Goal: Use online tool/utility: Utilize a website feature to perform a specific function

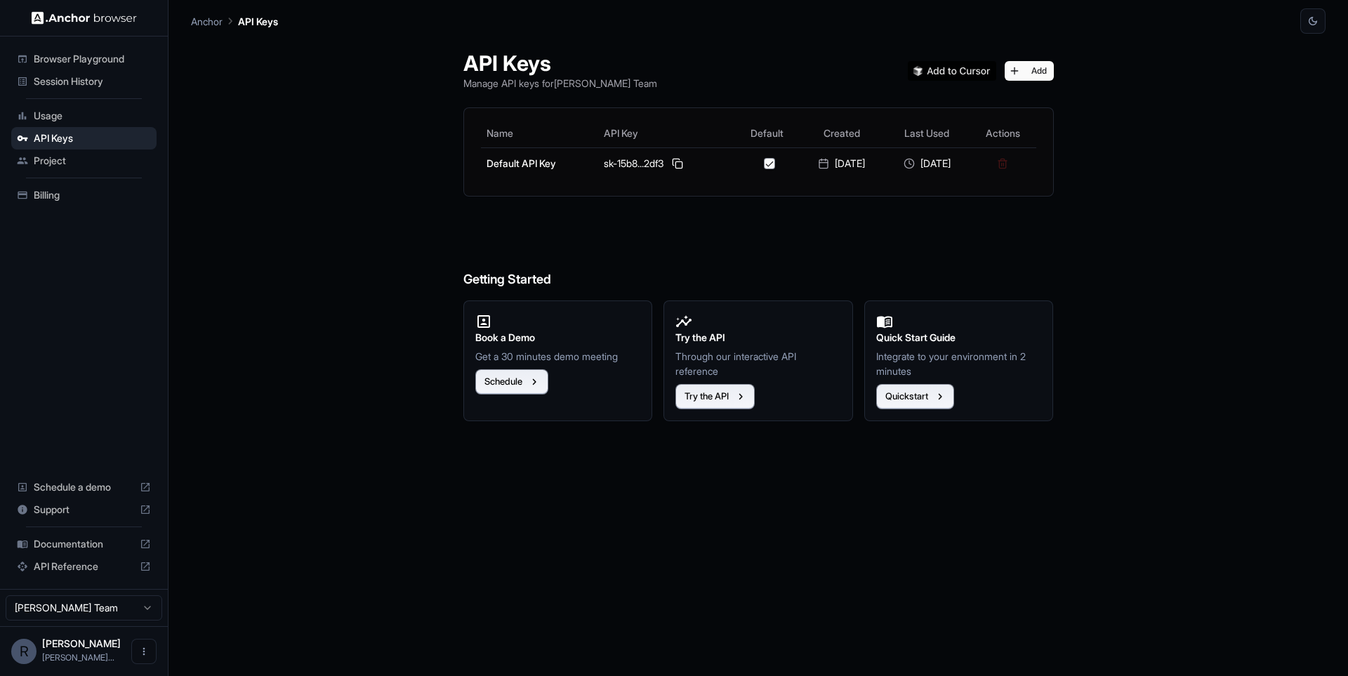
click at [95, 89] on div "Session History" at bounding box center [83, 81] width 145 height 22
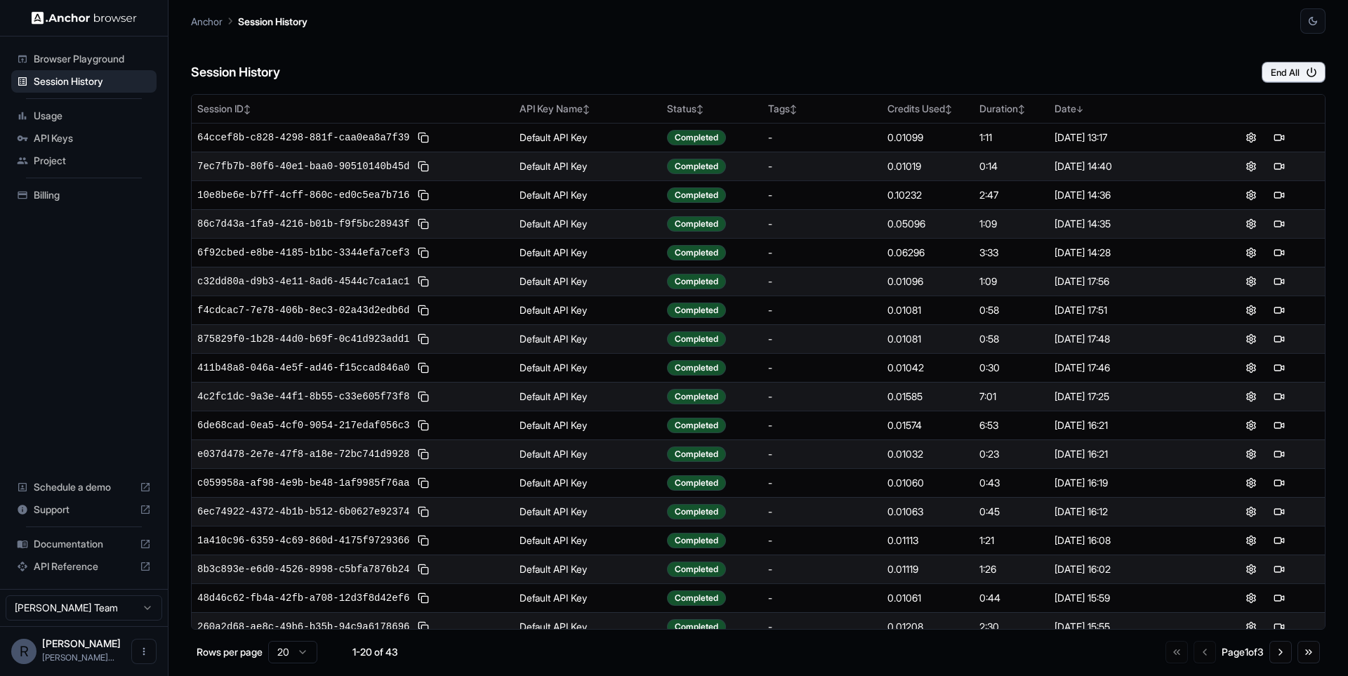
click at [675, 82] on div "Session History End All" at bounding box center [758, 58] width 1135 height 49
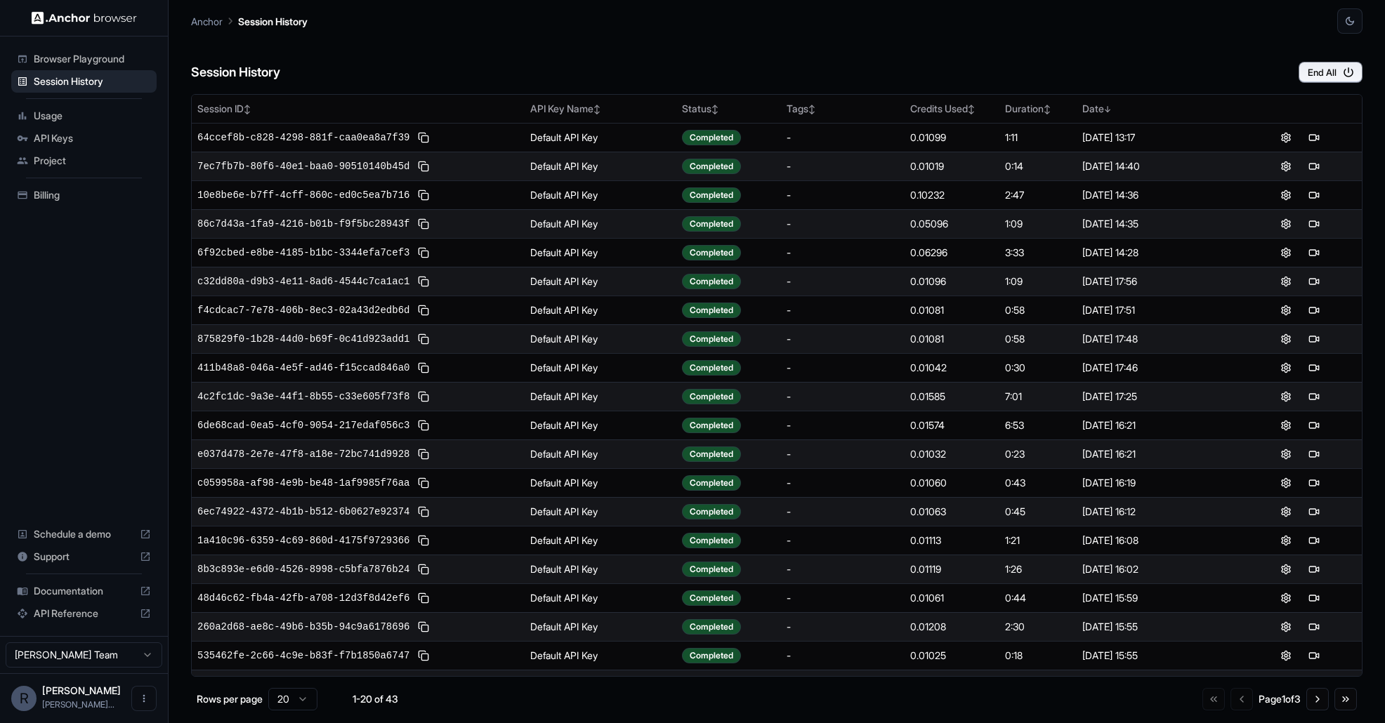
click at [666, 38] on div "Session History End All" at bounding box center [776, 58] width 1171 height 49
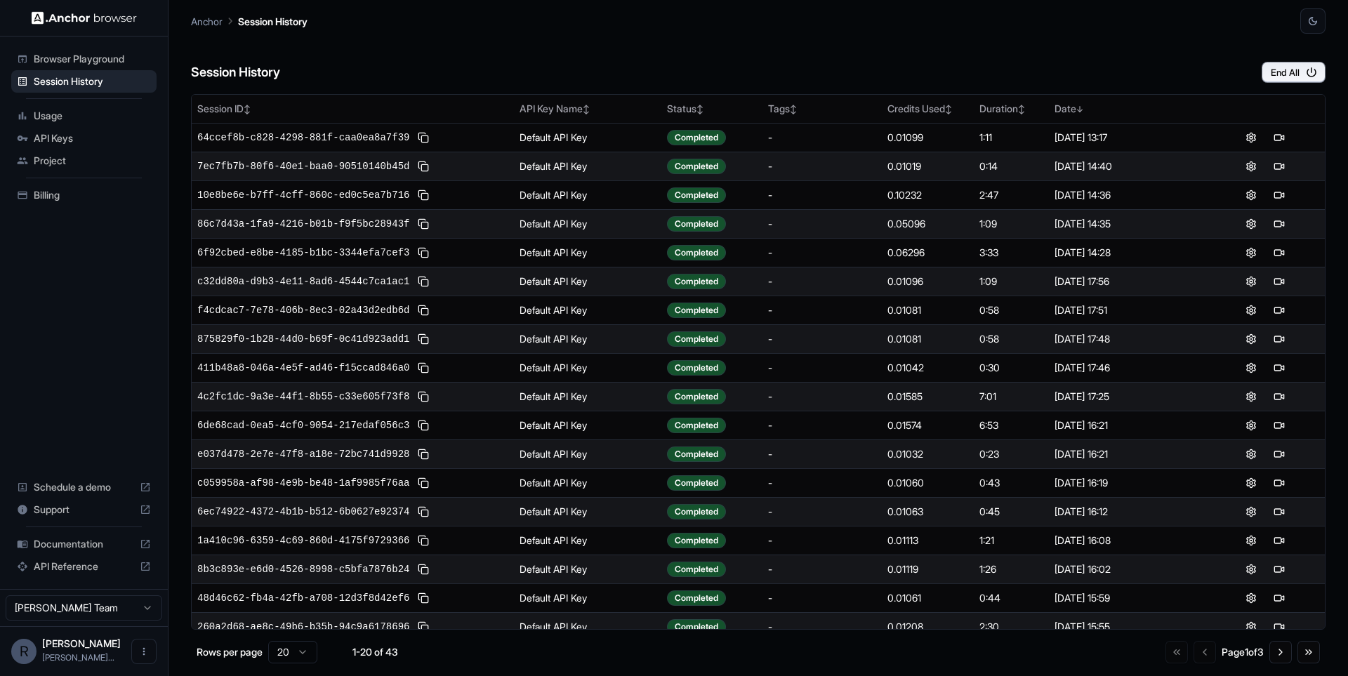
click at [1058, 15] on div "Anchor Session History" at bounding box center [758, 17] width 1135 height 34
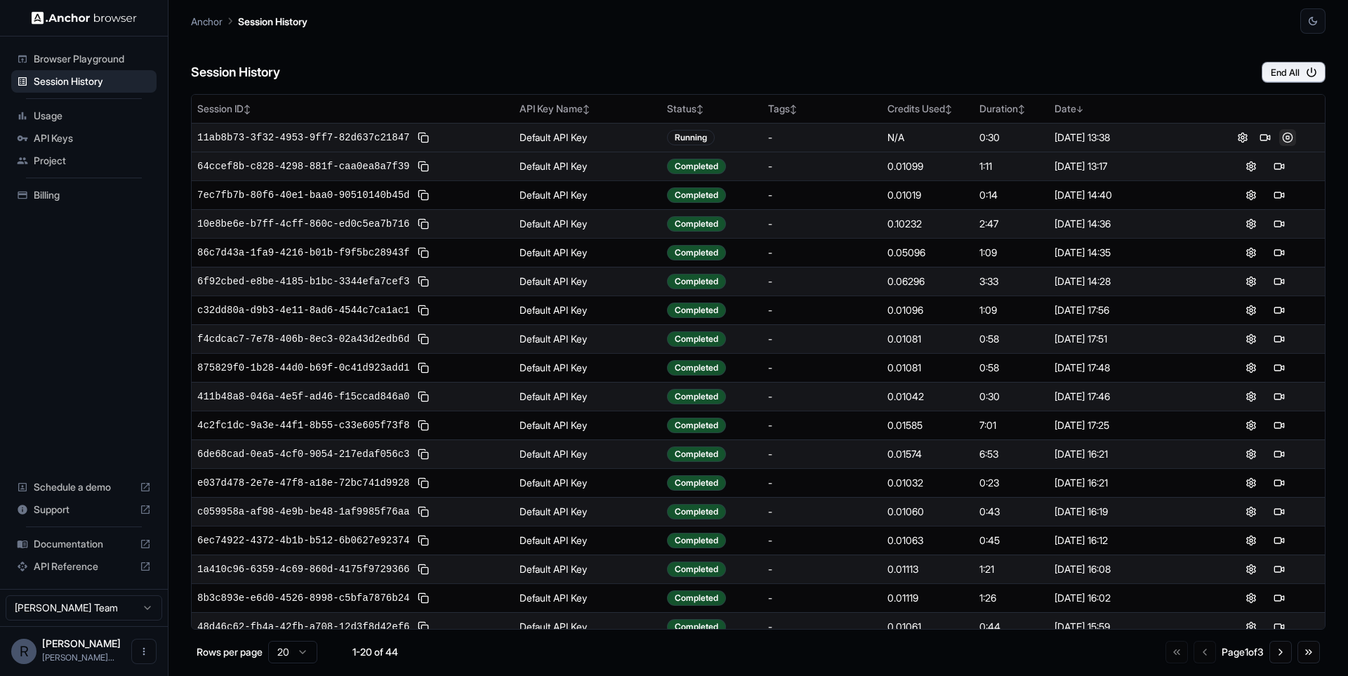
click at [1282, 138] on button at bounding box center [1287, 137] width 17 height 17
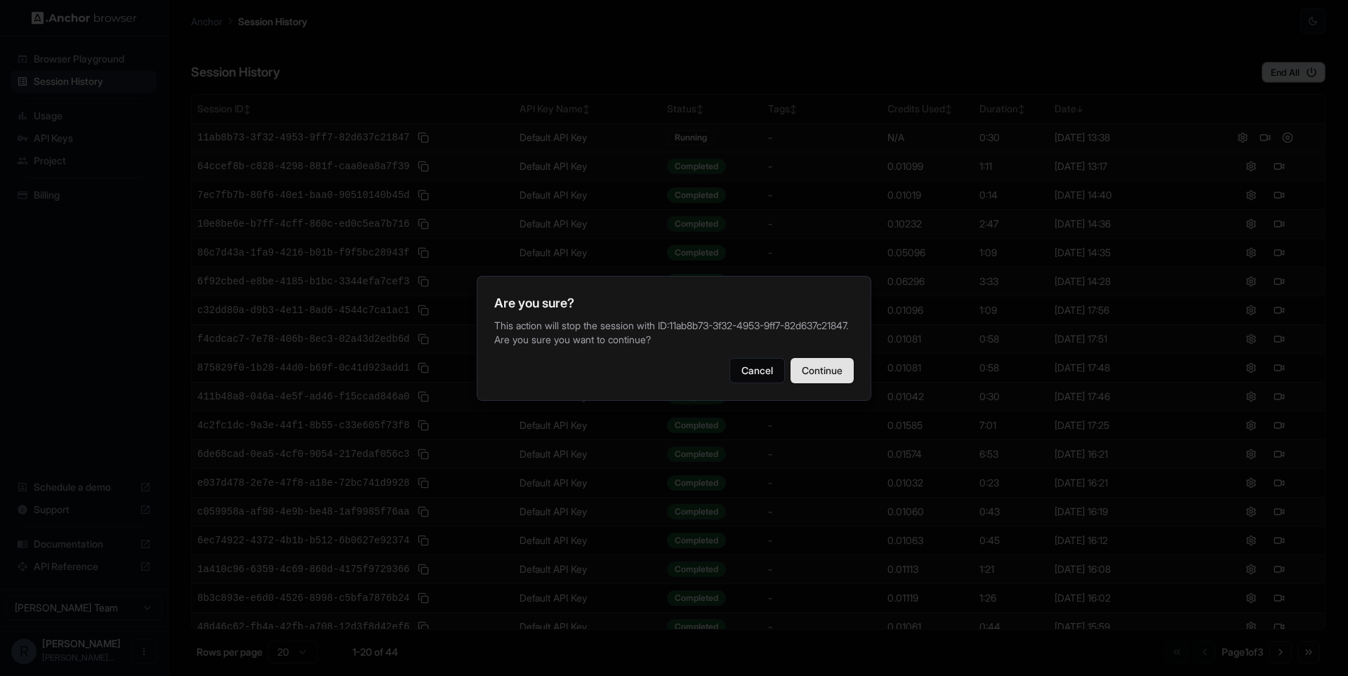
click at [845, 369] on button "Continue" at bounding box center [822, 370] width 63 height 25
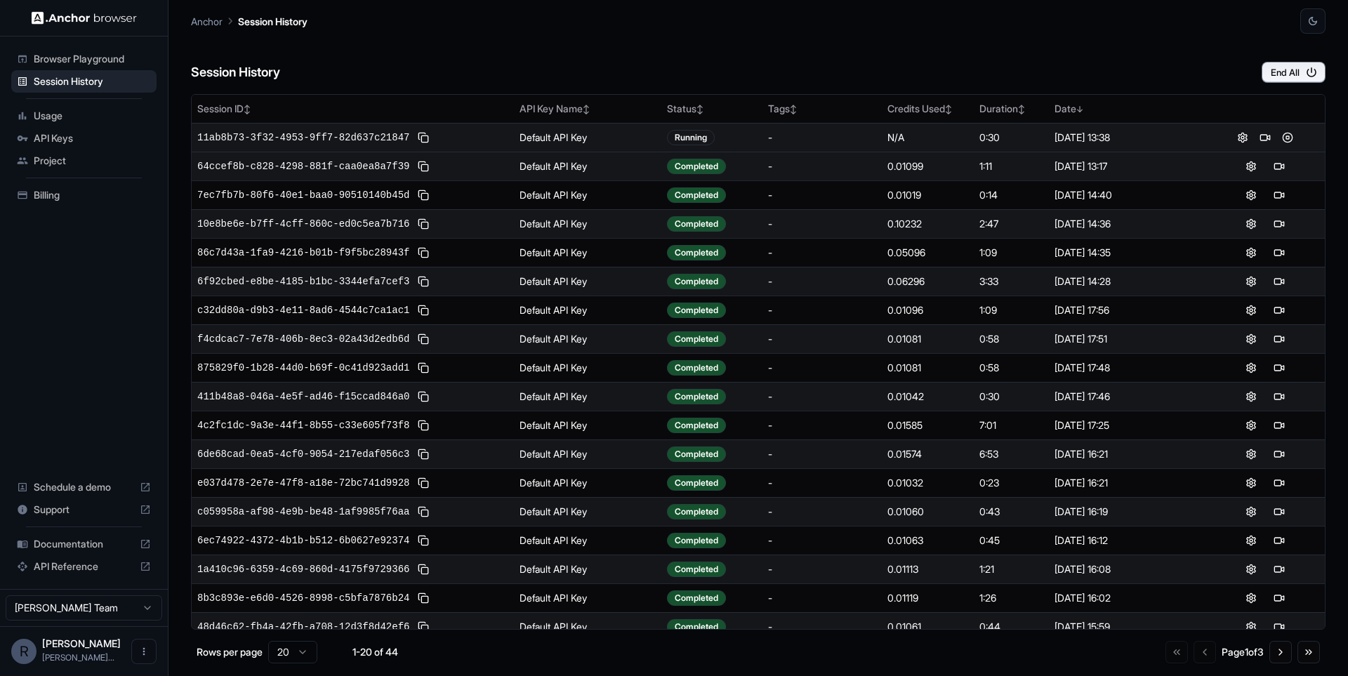
click at [981, 44] on div "Session History End All" at bounding box center [758, 58] width 1135 height 49
click at [1259, 140] on button at bounding box center [1265, 137] width 17 height 17
click at [1264, 137] on button at bounding box center [1265, 137] width 17 height 17
click at [1284, 136] on button at bounding box center [1287, 137] width 17 height 17
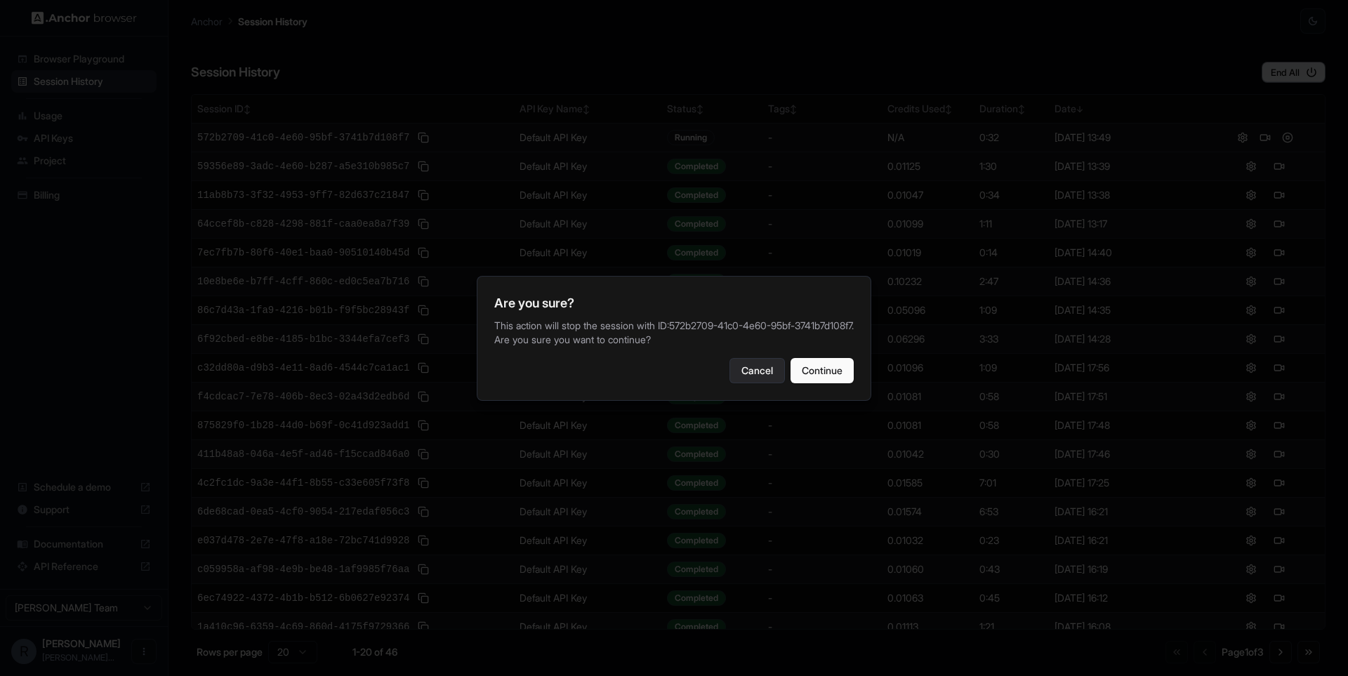
click at [761, 369] on button "Cancel" at bounding box center [757, 370] width 55 height 25
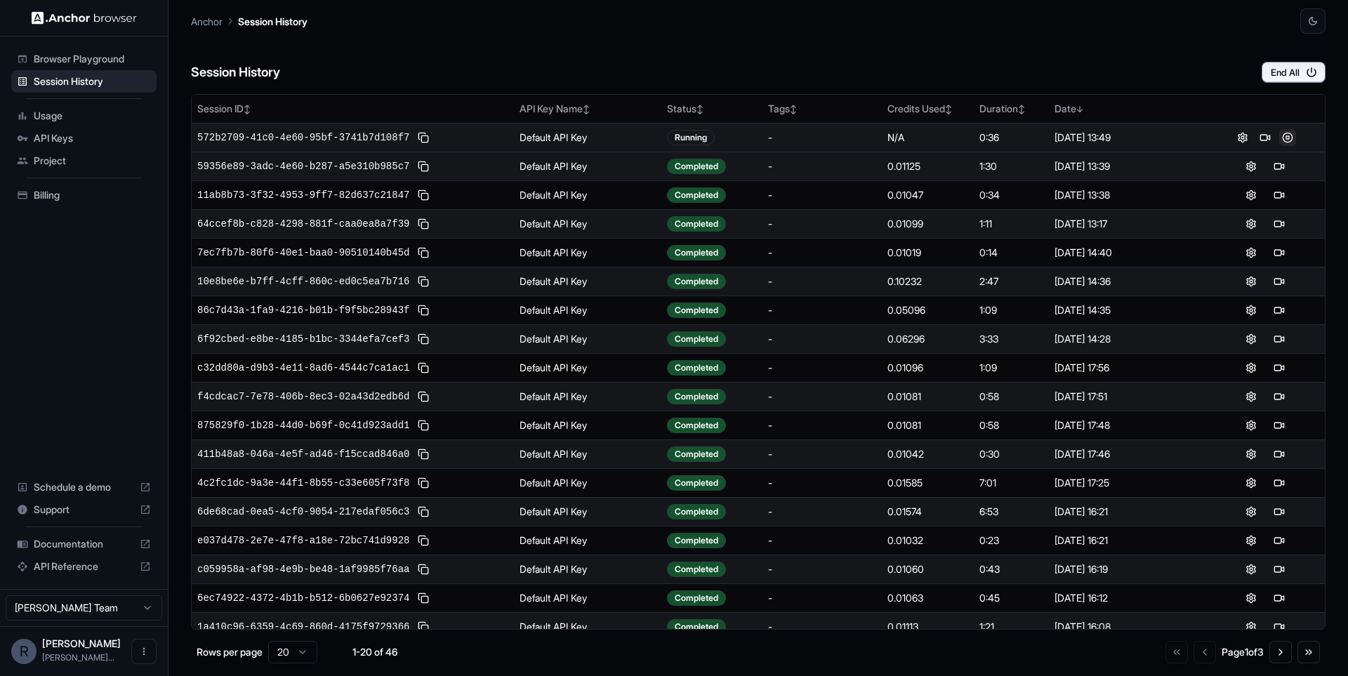
click at [1285, 142] on button at bounding box center [1287, 137] width 17 height 17
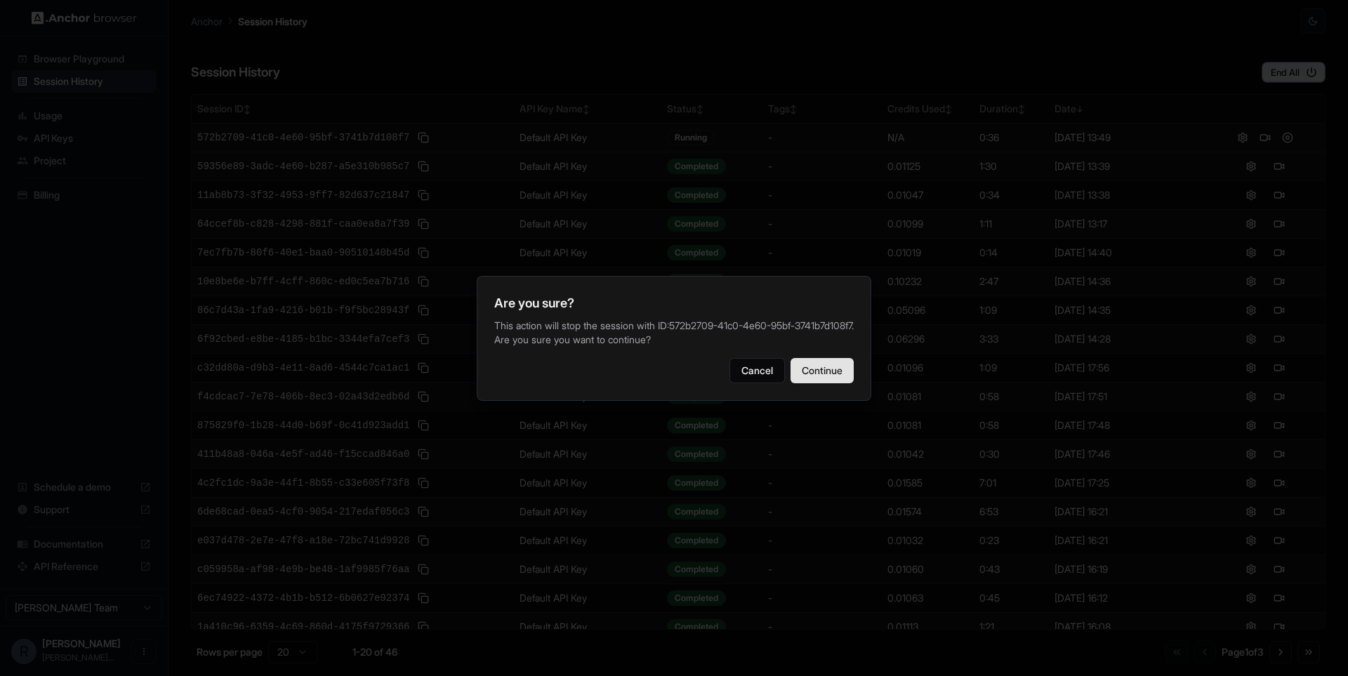
click at [813, 367] on button "Continue" at bounding box center [822, 370] width 63 height 25
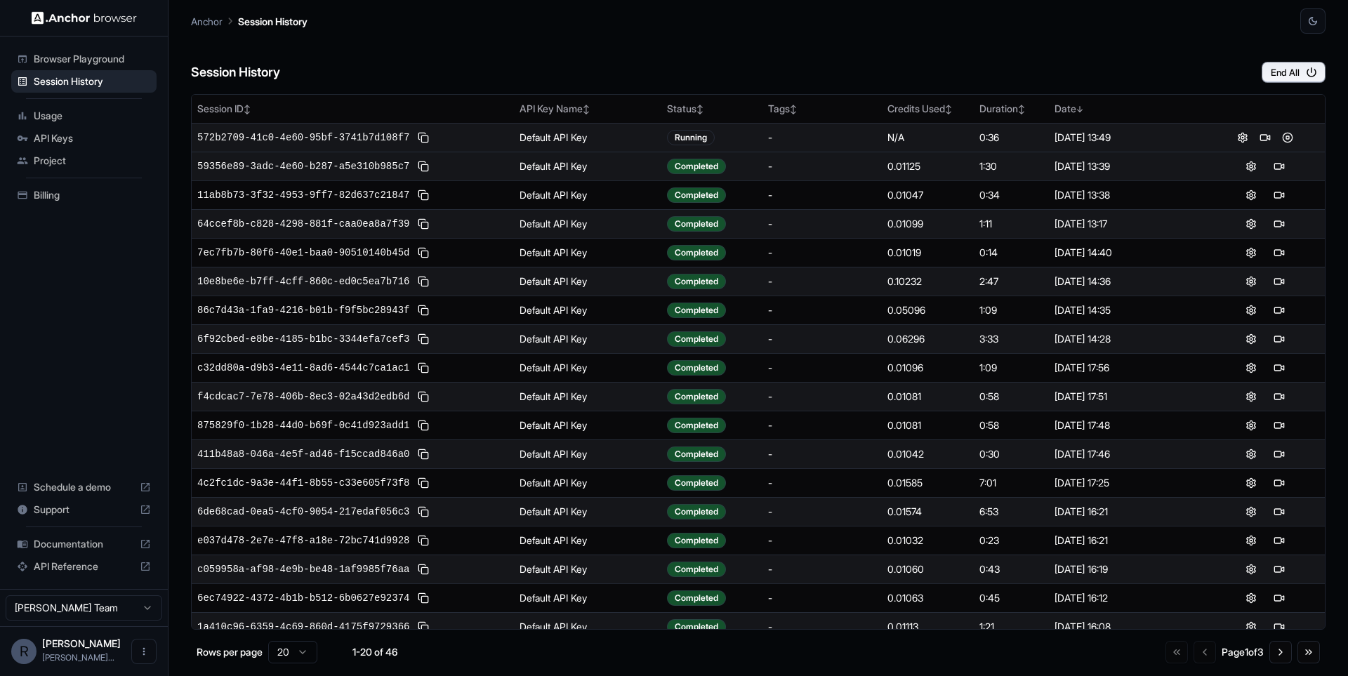
click at [55, 122] on span "Usage" at bounding box center [92, 116] width 117 height 14
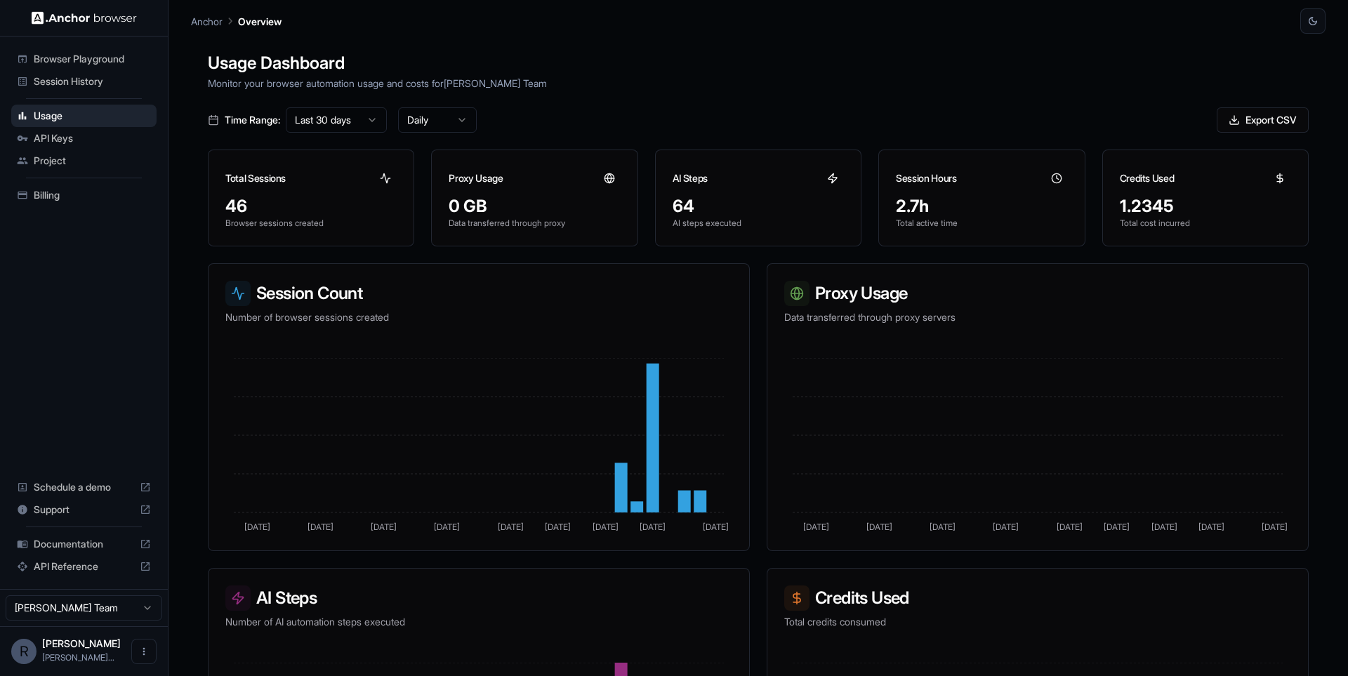
click at [937, 110] on div "Time Range: Last 30 days Daily Export CSV" at bounding box center [758, 119] width 1101 height 25
click at [819, 22] on div "Anchor Overview" at bounding box center [758, 17] width 1135 height 34
click at [91, 78] on span "Session History" at bounding box center [92, 81] width 117 height 14
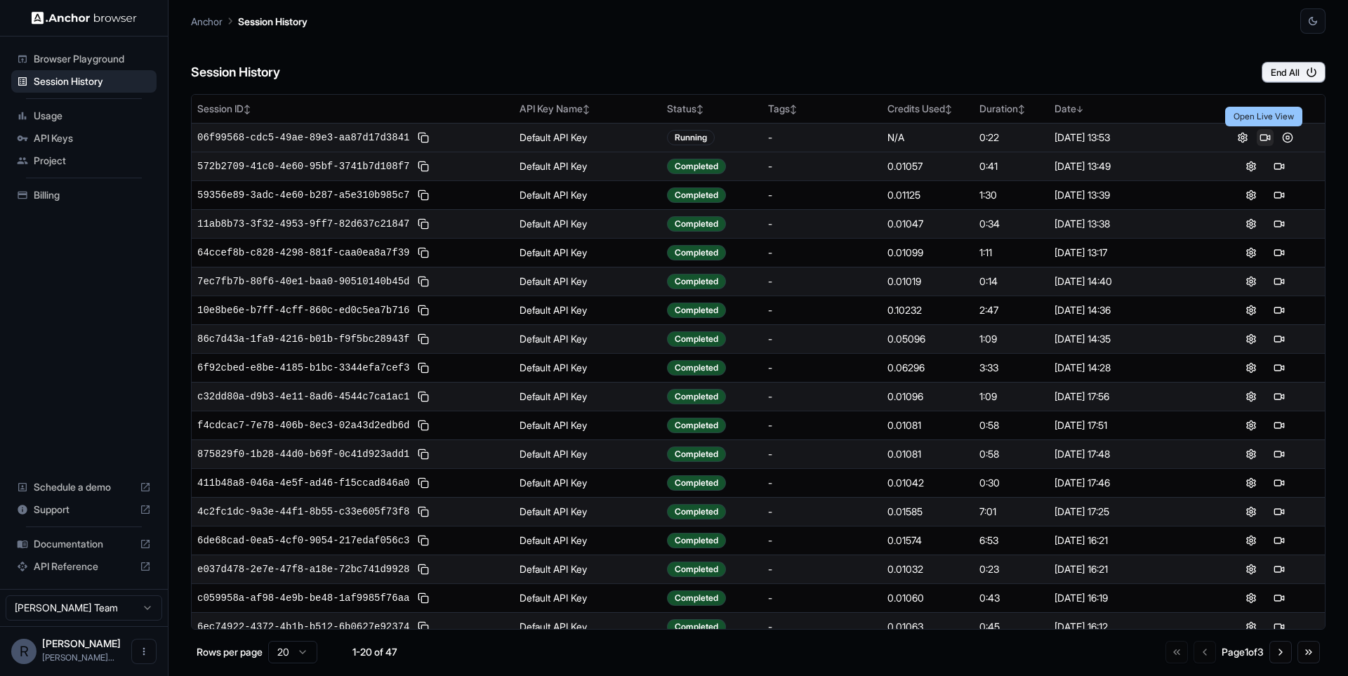
click at [1268, 138] on button at bounding box center [1265, 137] width 17 height 17
click at [1264, 136] on button at bounding box center [1265, 137] width 17 height 17
click at [1289, 138] on button at bounding box center [1287, 137] width 17 height 17
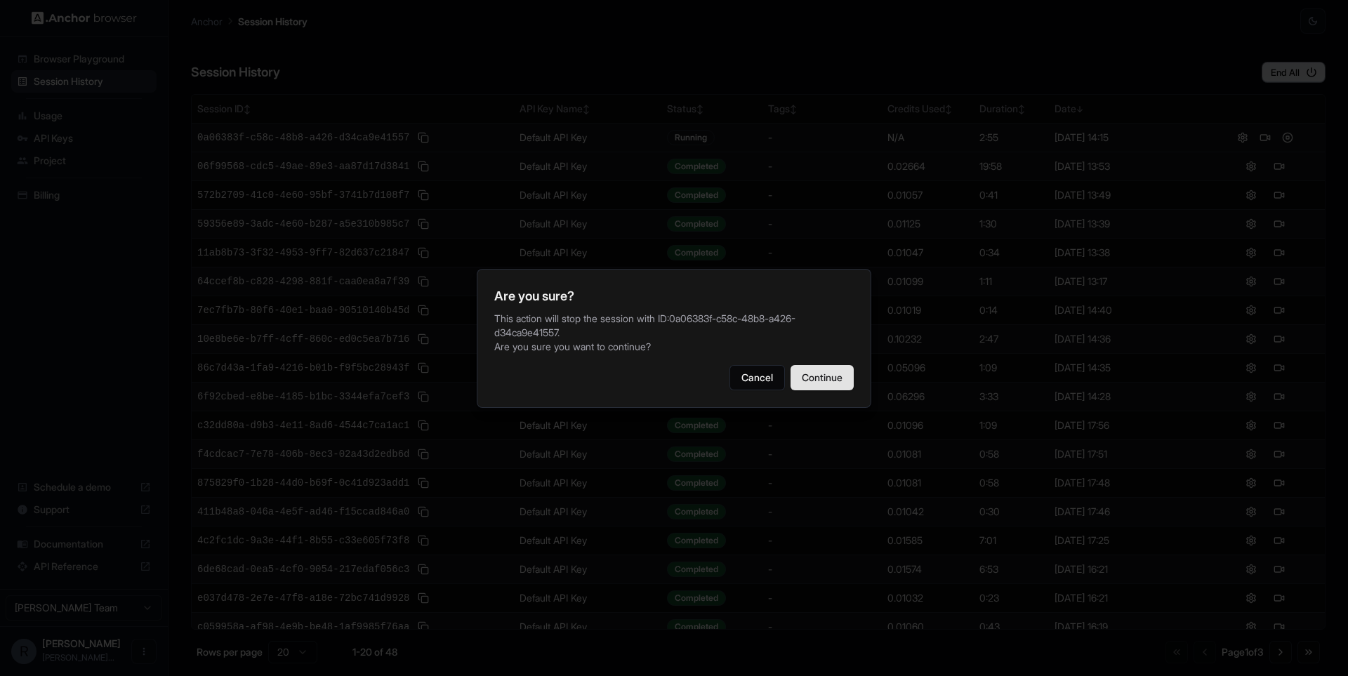
click at [838, 390] on button "Continue" at bounding box center [822, 377] width 63 height 25
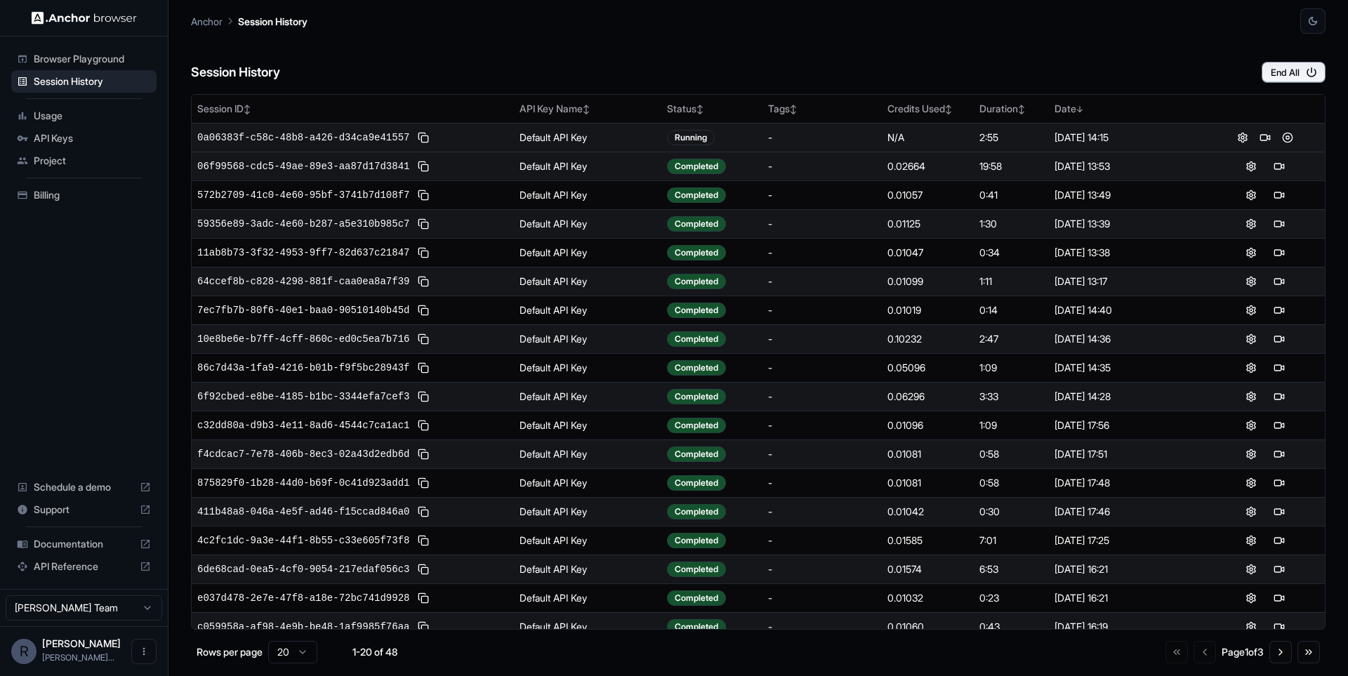
click at [129, 64] on span "Browser Playground" at bounding box center [92, 59] width 117 height 14
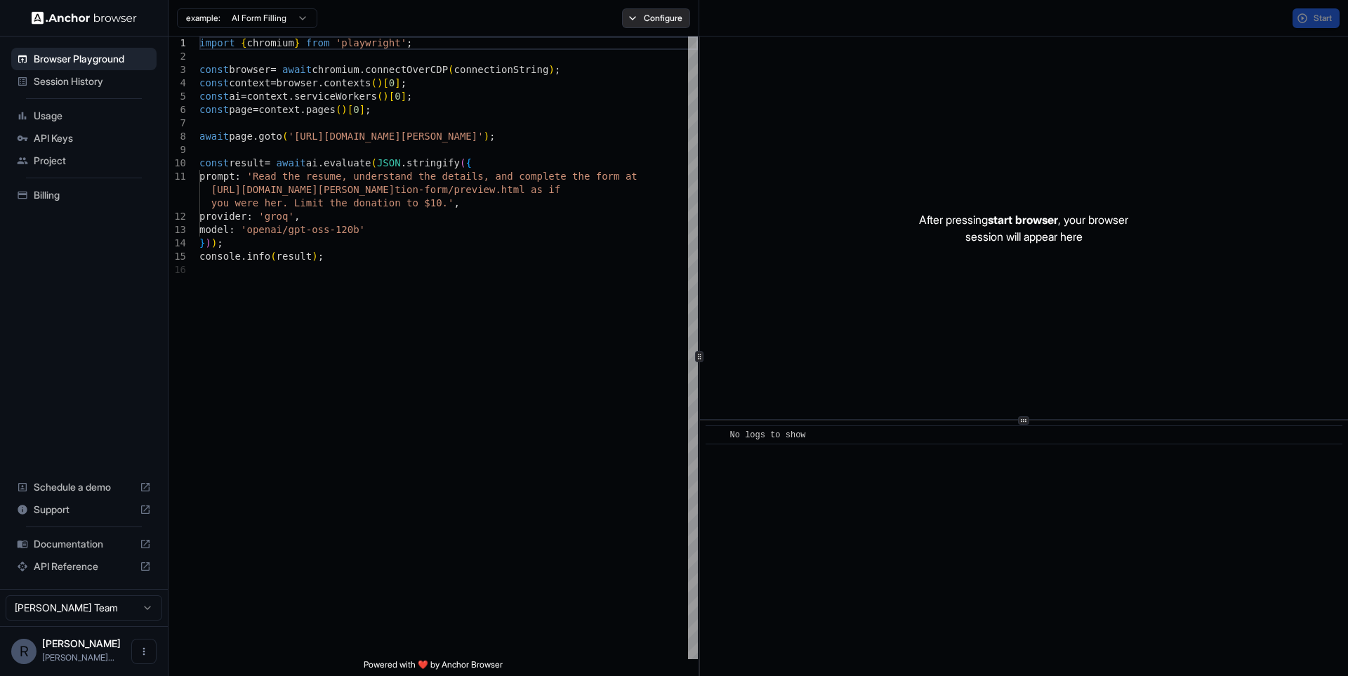
click at [637, 24] on button "Configure" at bounding box center [656, 18] width 68 height 20
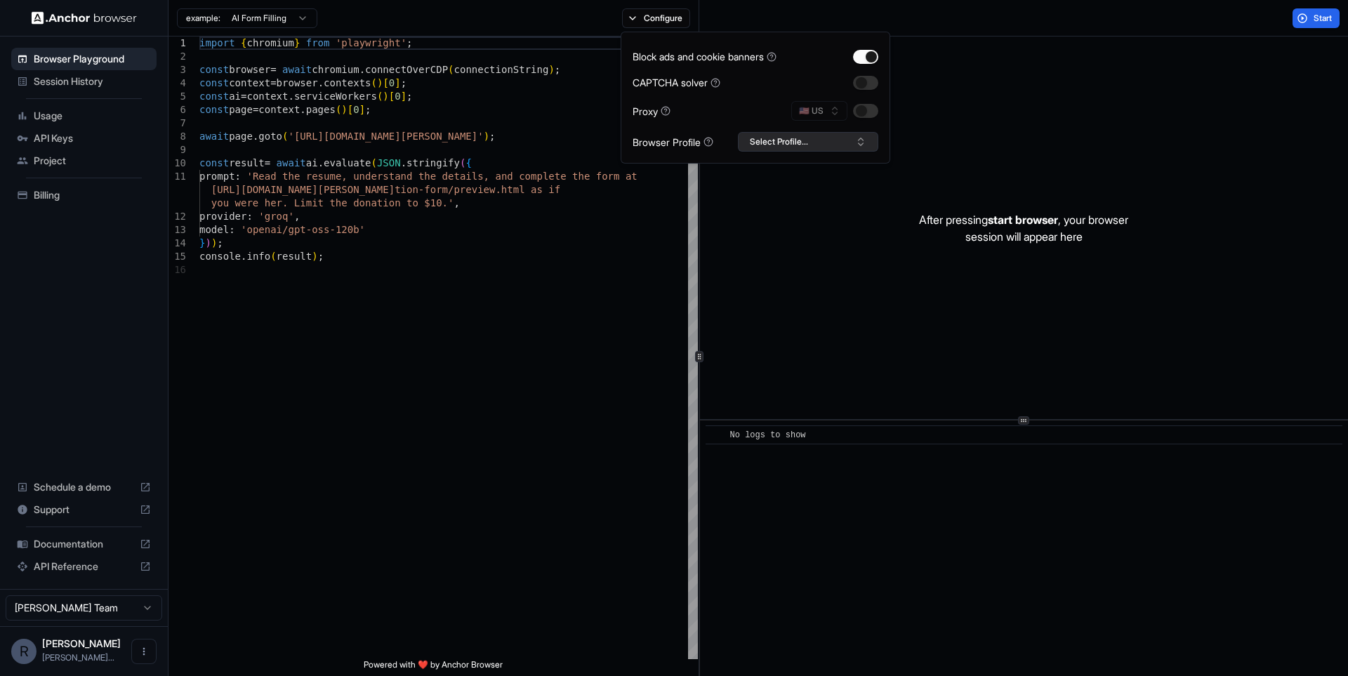
click at [810, 147] on button "Select Profile..." at bounding box center [808, 142] width 140 height 20
click at [472, 224] on div "import { chromium } from 'playwright' ; const browser = await chromium . connec…" at bounding box center [448, 462] width 499 height 850
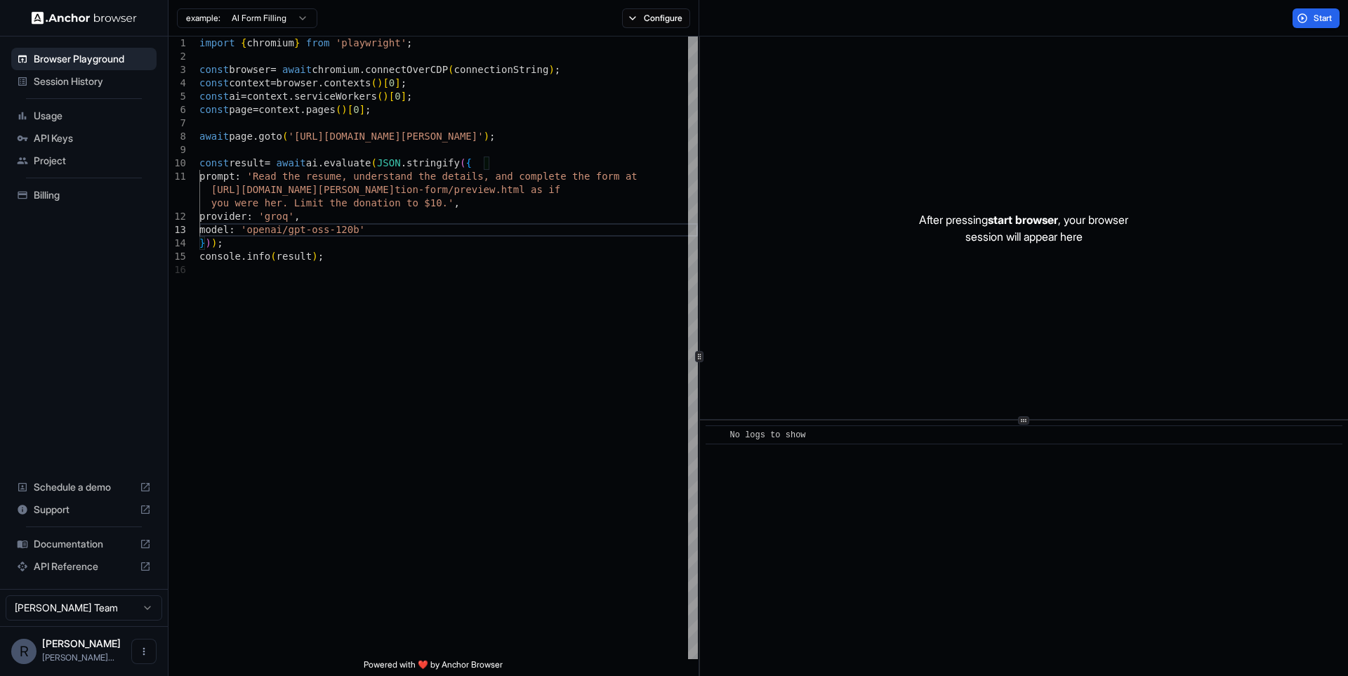
click at [113, 74] on div "Session History" at bounding box center [83, 81] width 145 height 22
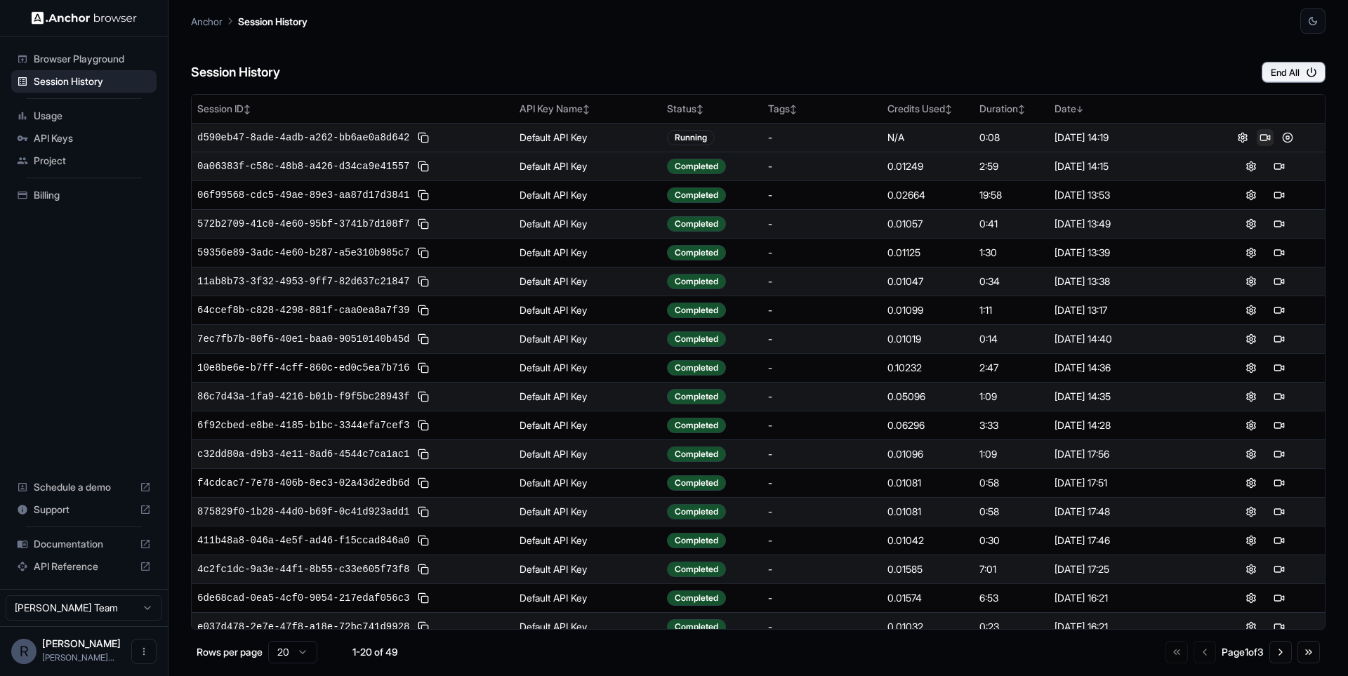
click at [1263, 133] on button at bounding box center [1265, 137] width 17 height 17
click at [883, 11] on div "Anchor Session History" at bounding box center [758, 17] width 1135 height 34
click at [1286, 138] on button at bounding box center [1287, 137] width 17 height 17
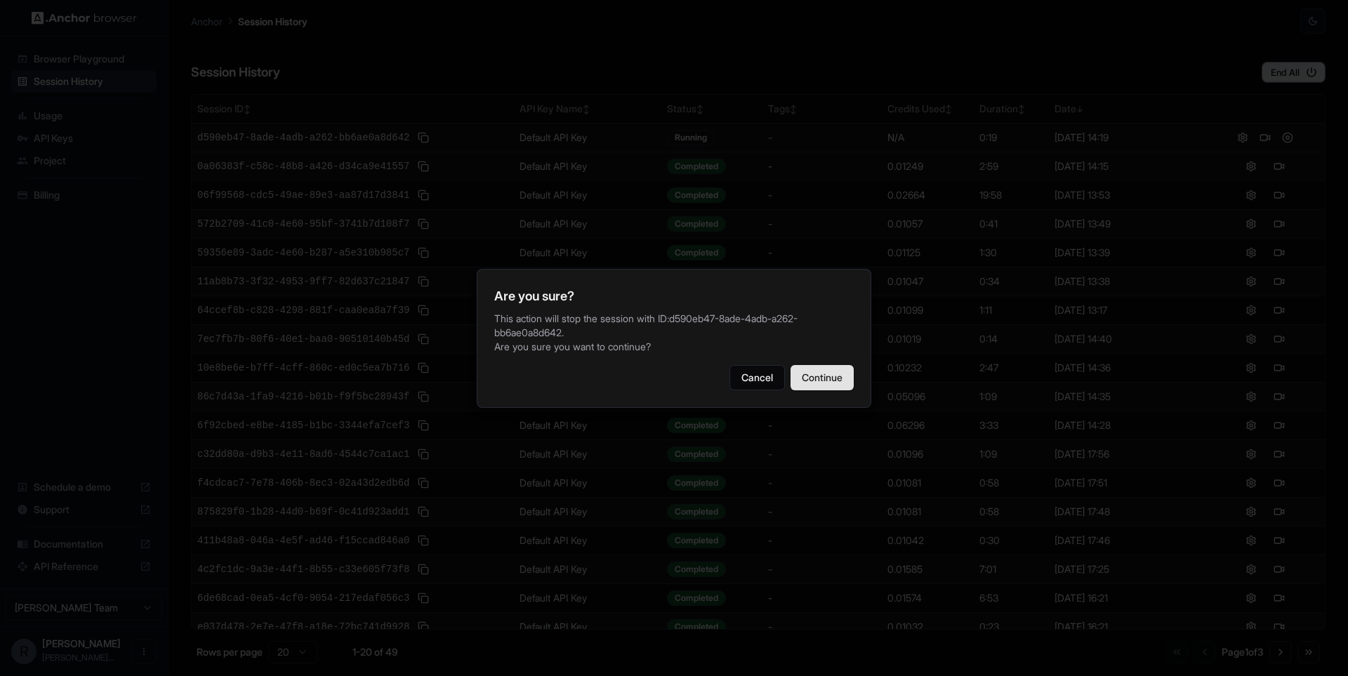
click at [819, 371] on button "Continue" at bounding box center [822, 377] width 63 height 25
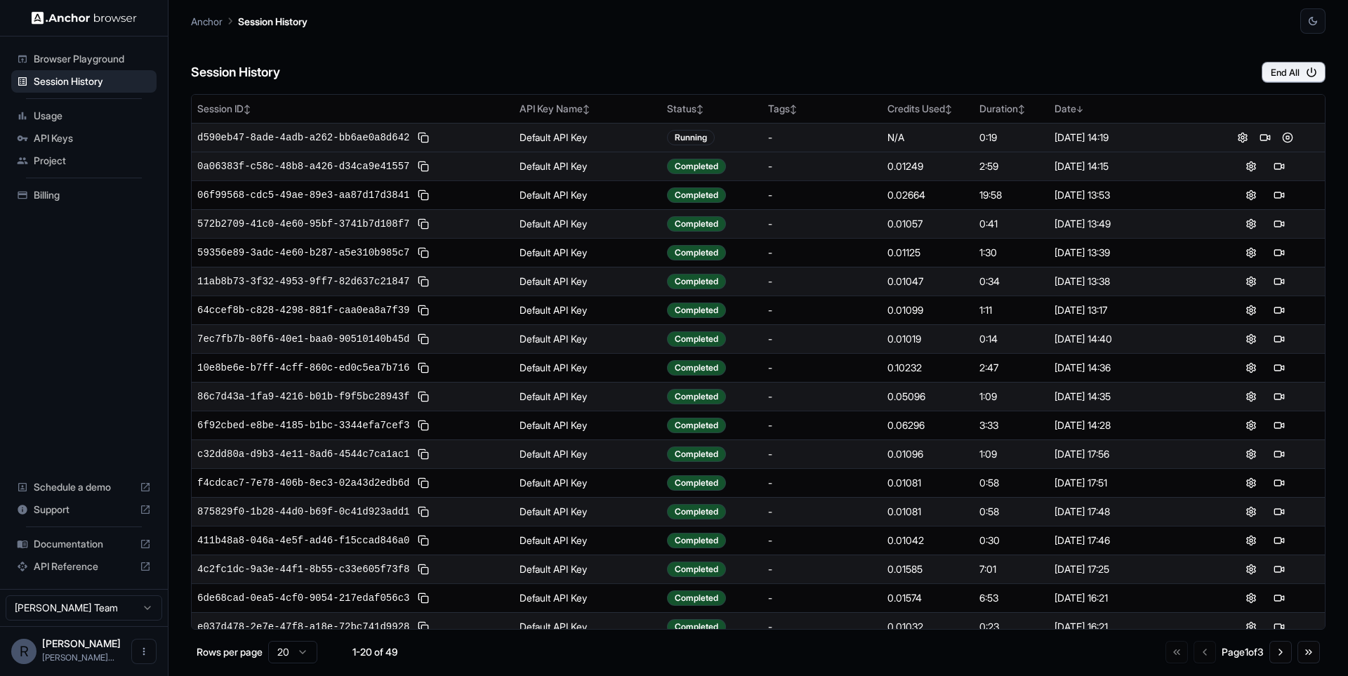
click at [900, 62] on div "Session History End All" at bounding box center [758, 58] width 1135 height 49
click at [1000, 74] on div "Session History End All" at bounding box center [758, 58] width 1135 height 49
click at [85, 49] on div "Browser Playground" at bounding box center [83, 59] width 145 height 22
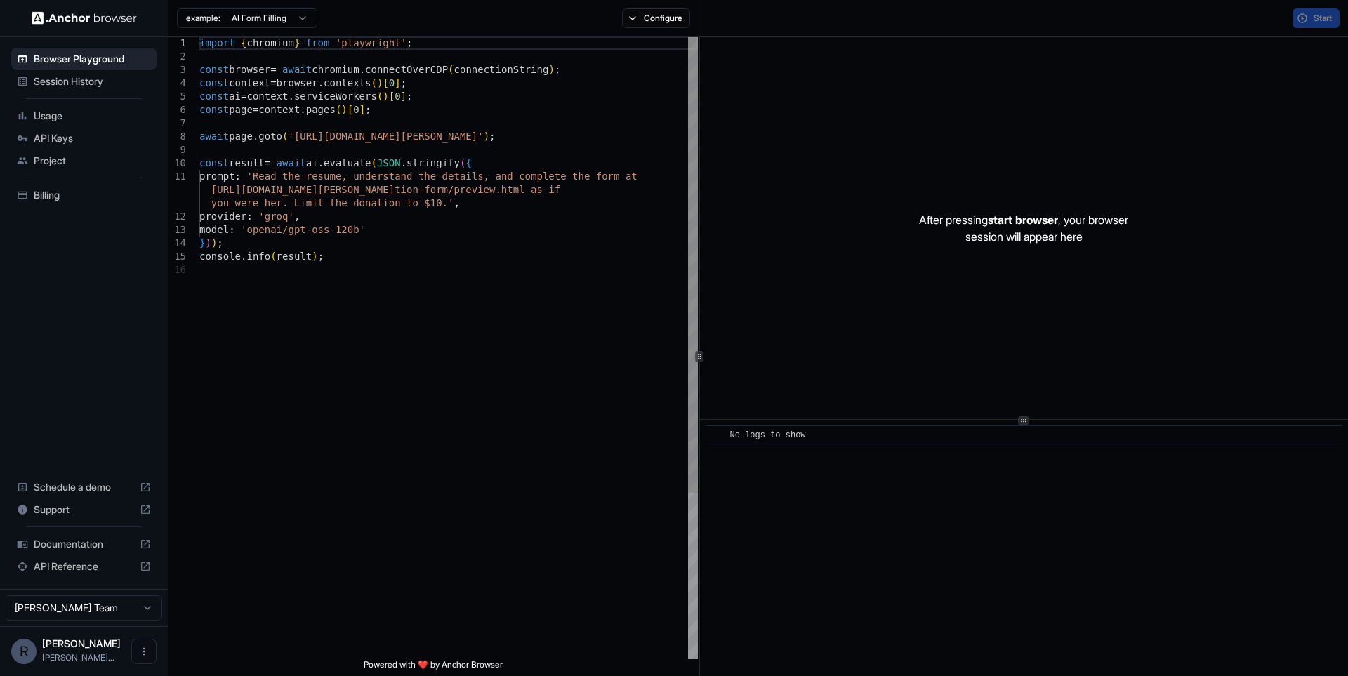
click at [467, 144] on div "import { chromium } from 'playwright' ; const browser = await chromium . connec…" at bounding box center [448, 462] width 499 height 850
click at [631, 18] on button "Configure" at bounding box center [656, 18] width 68 height 20
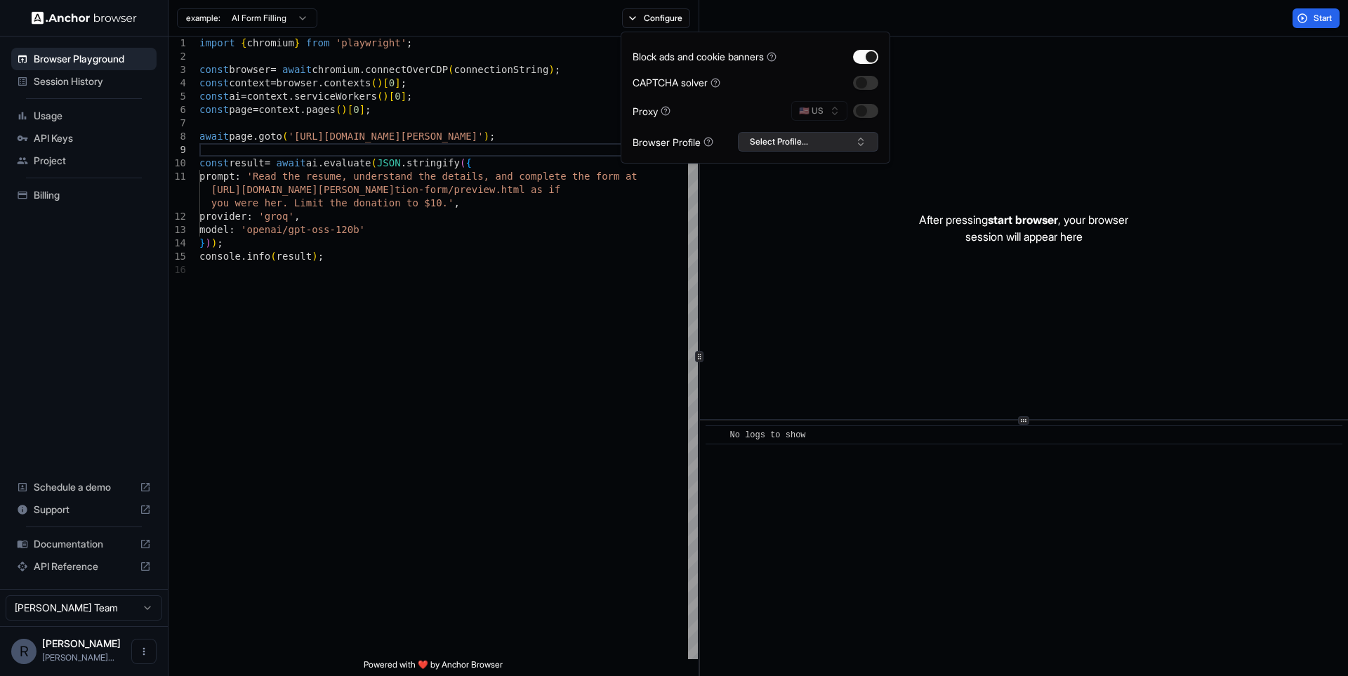
click at [847, 147] on button "Select Profile..." at bounding box center [808, 142] width 140 height 20
click at [772, 211] on div "remofy" at bounding box center [808, 214] width 133 height 20
click at [582, 216] on div "import { chromium } from 'playwright' ; const browser = await chromium . connec…" at bounding box center [448, 462] width 499 height 850
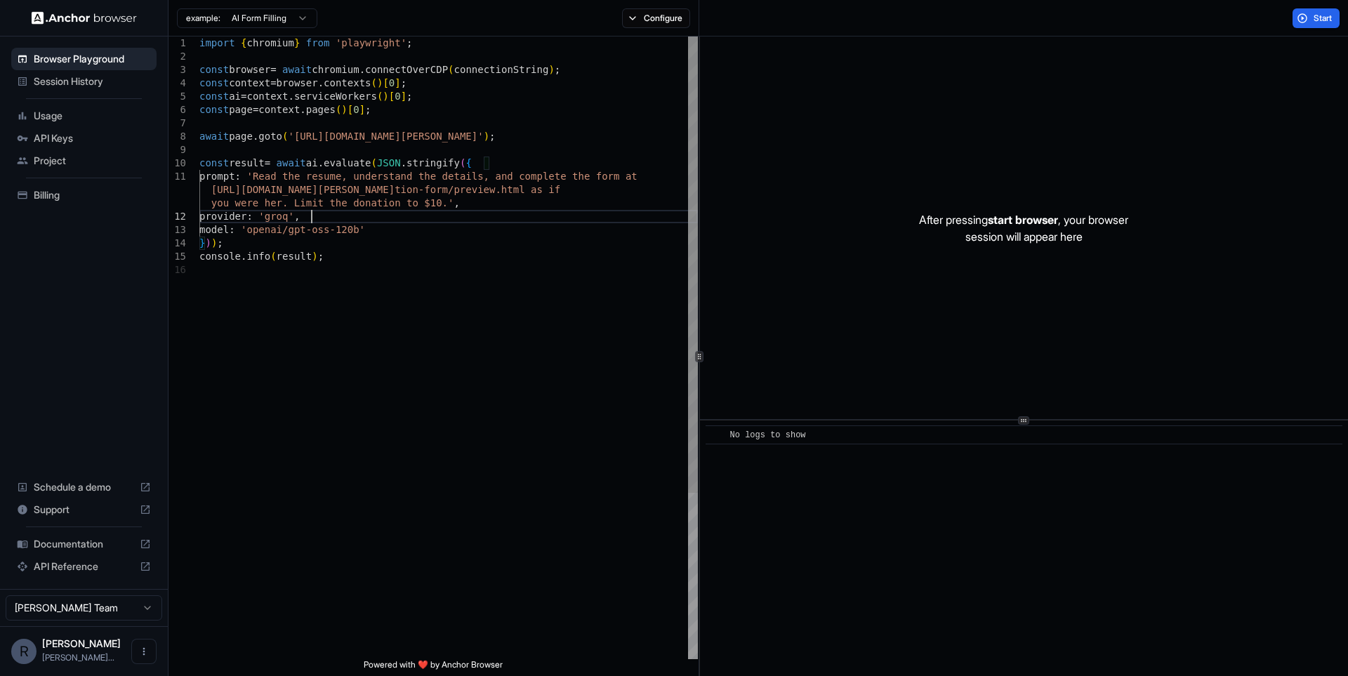
click at [296, 139] on div "import { chromium } from 'playwright' ; const browser = await chromium . connec…" at bounding box center [448, 462] width 499 height 850
drag, startPoint x: 416, startPoint y: 134, endPoint x: 529, endPoint y: 137, distance: 113.1
click at [529, 137] on div "import { chromium } from 'playwright' ; const browser = await chromium . connec…" at bounding box center [448, 462] width 499 height 850
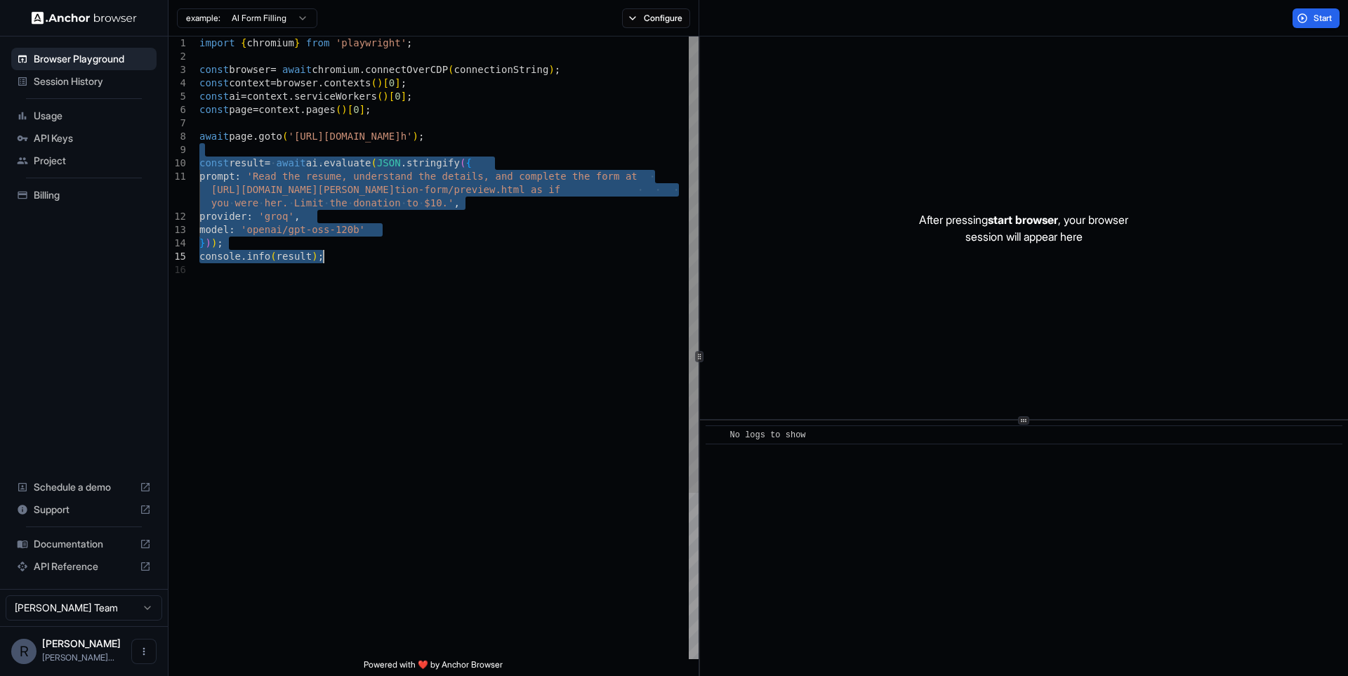
drag, startPoint x: 269, startPoint y: 150, endPoint x: 383, endPoint y: 256, distance: 155.5
click at [383, 256] on div "import { chromium } from 'playwright' ; const browser = await chromium . connec…" at bounding box center [448, 462] width 499 height 850
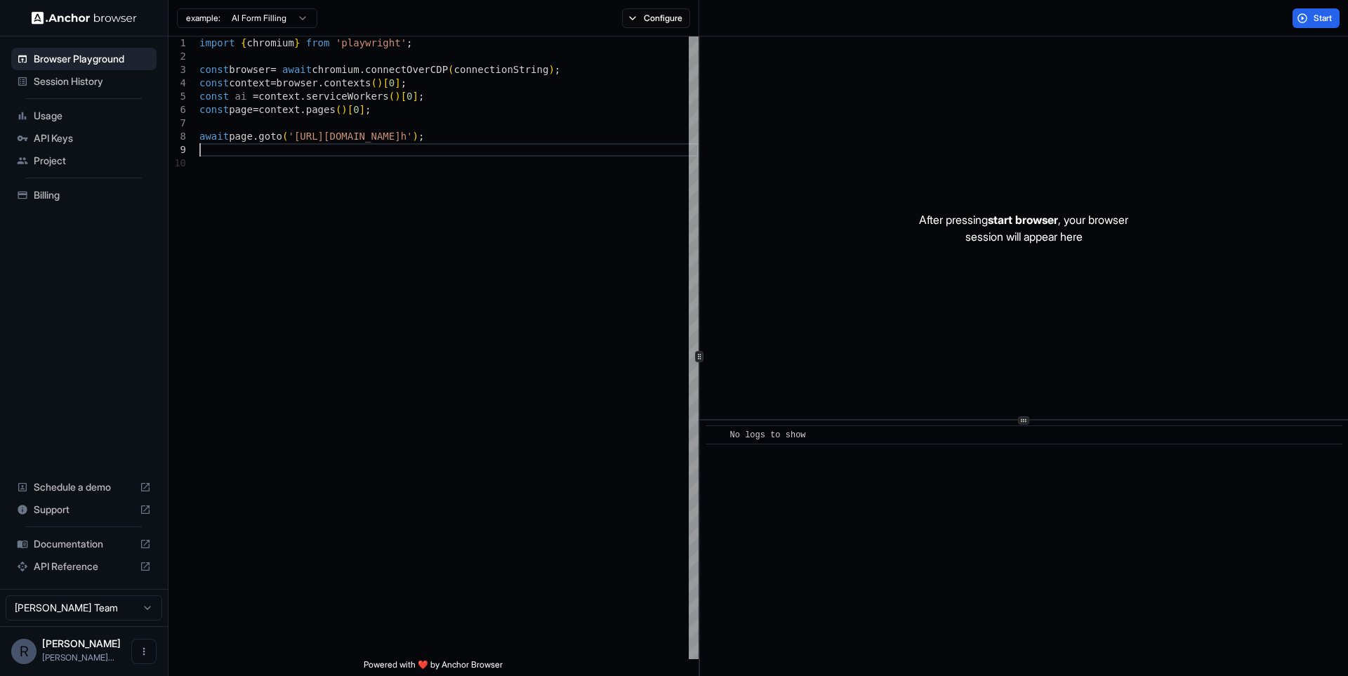
click at [621, 25] on div "Configure" at bounding box center [656, 18] width 85 height 20
click at [636, 21] on button "Configure" at bounding box center [656, 18] width 68 height 20
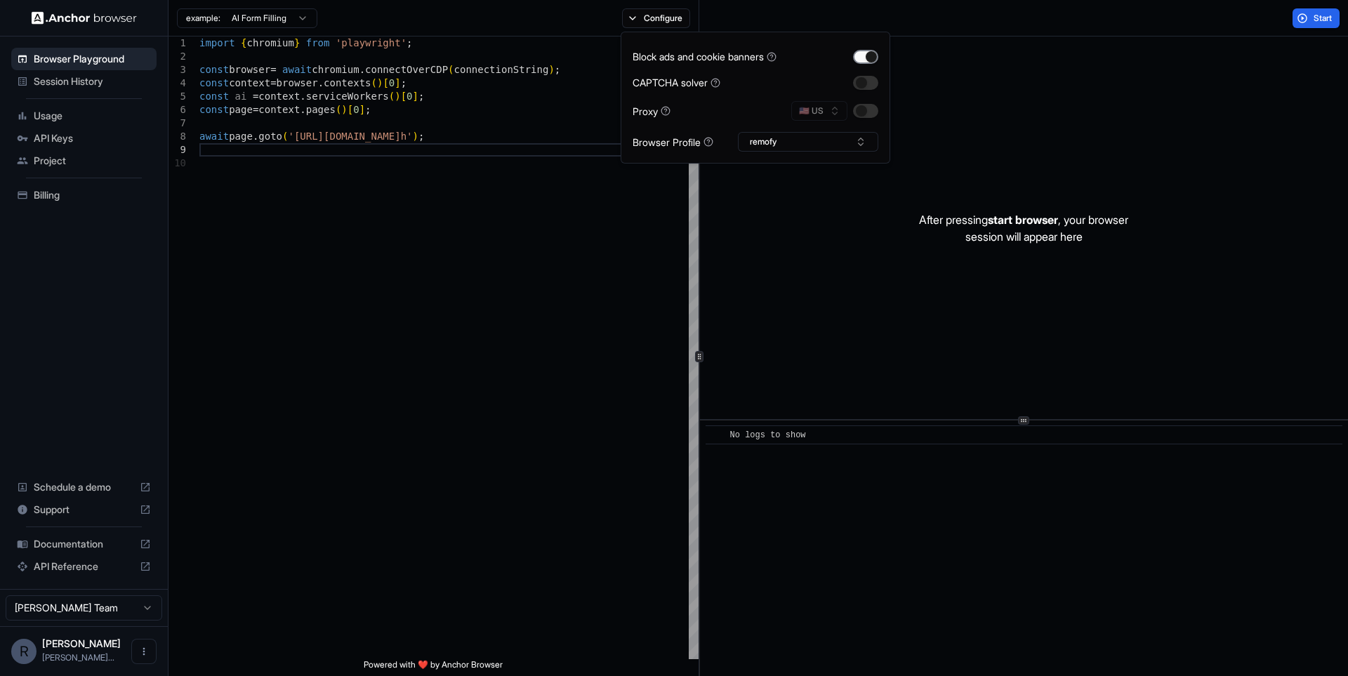
click at [876, 54] on button "button" at bounding box center [865, 57] width 25 height 14
drag, startPoint x: 959, startPoint y: 20, endPoint x: 1283, endPoint y: 44, distance: 325.4
click at [963, 20] on div "Start" at bounding box center [1023, 18] width 649 height 37
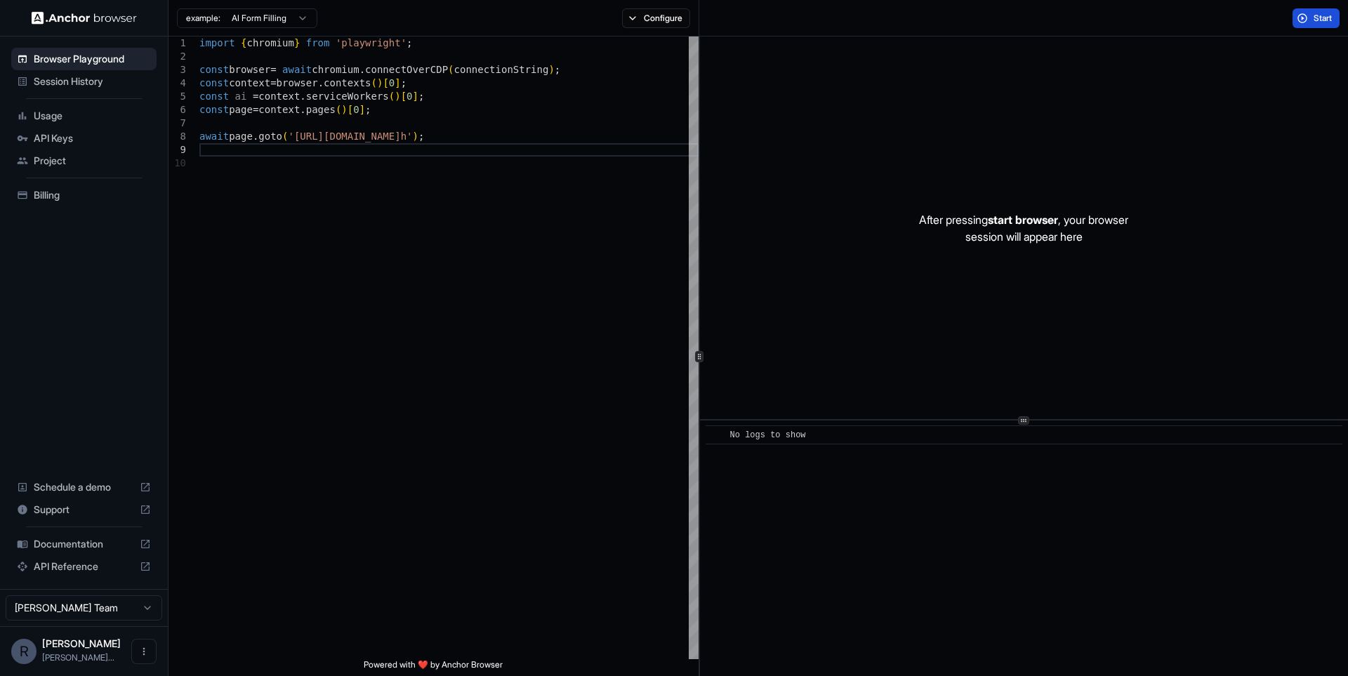
click at [1320, 27] on button "Start" at bounding box center [1316, 18] width 47 height 20
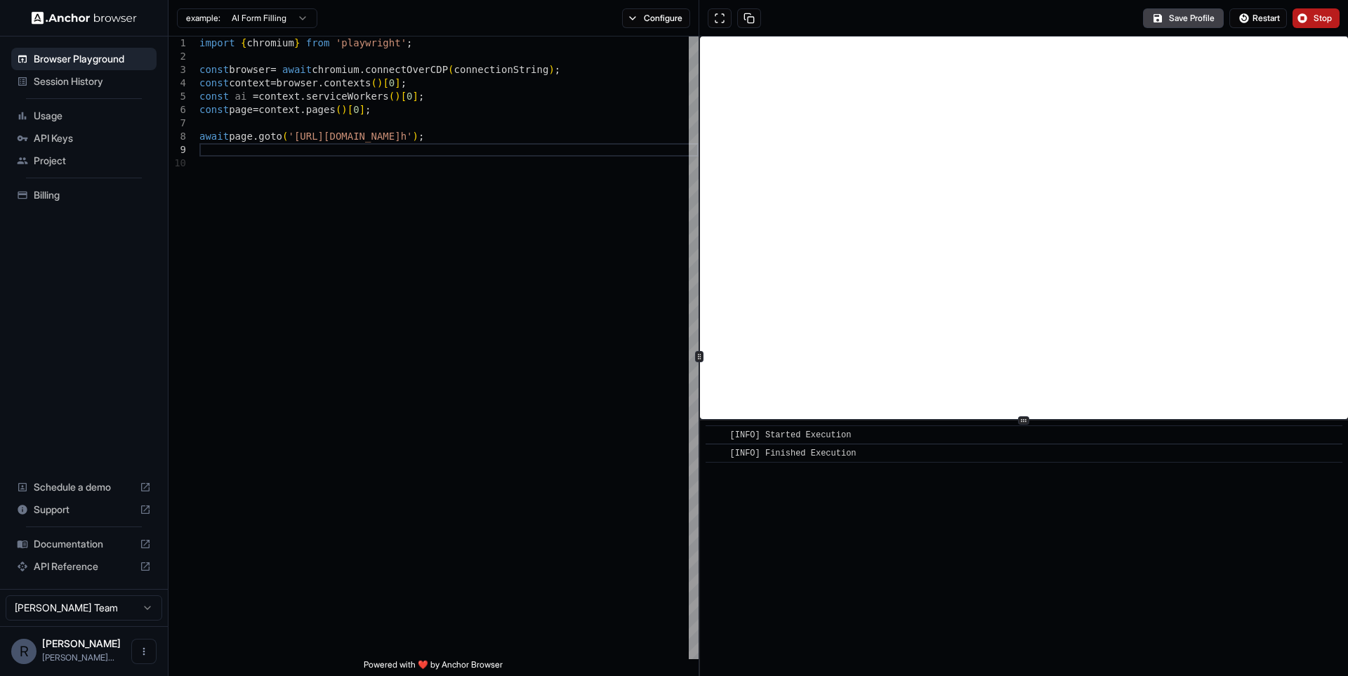
click at [1329, 22] on span "Stop" at bounding box center [1324, 18] width 20 height 11
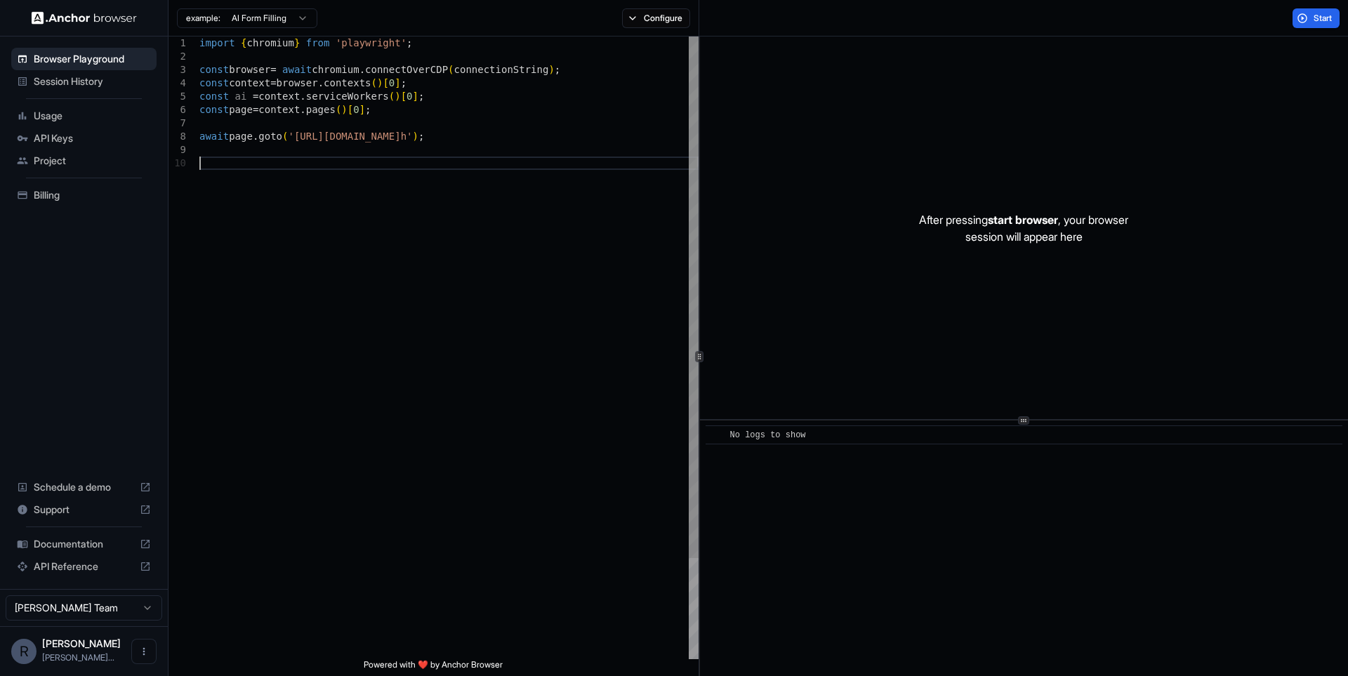
click at [457, 287] on div "import { chromium } from 'playwright' ; const browser = await chromium . connec…" at bounding box center [448, 408] width 499 height 743
click at [73, 75] on span "Session History" at bounding box center [92, 81] width 117 height 14
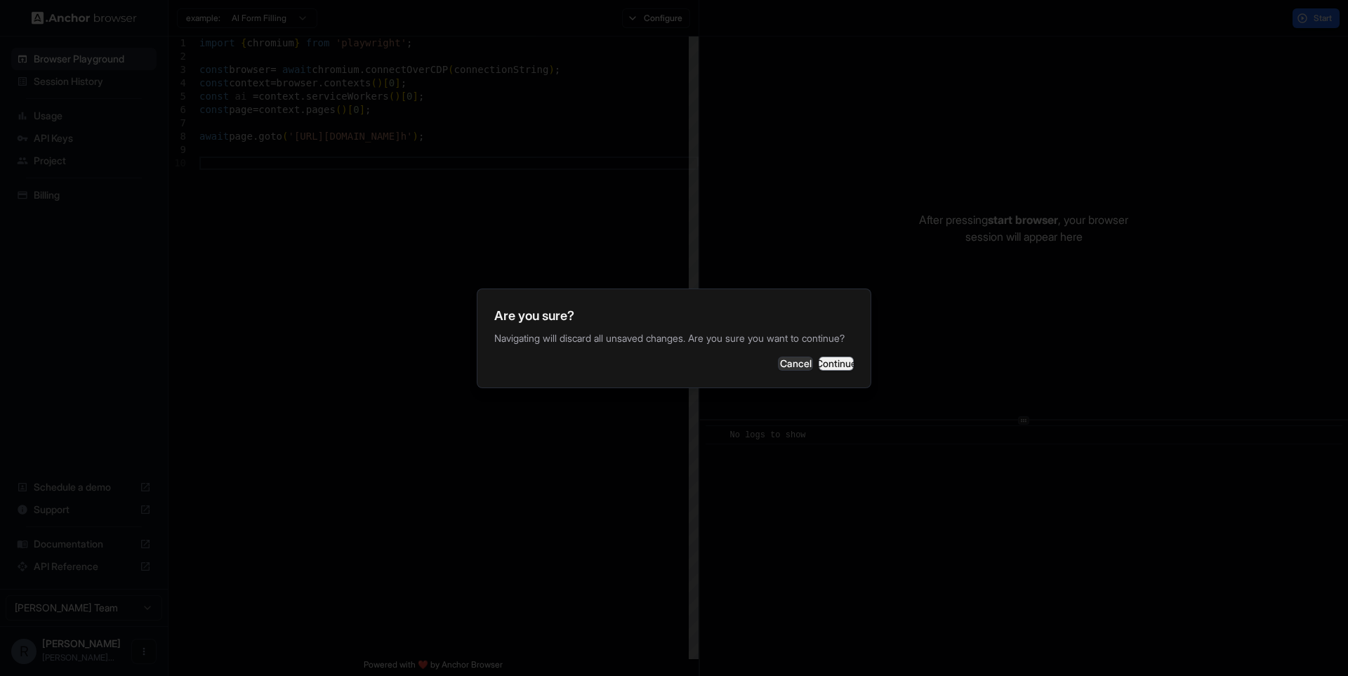
click at [831, 370] on button "Continue" at bounding box center [836, 364] width 35 height 14
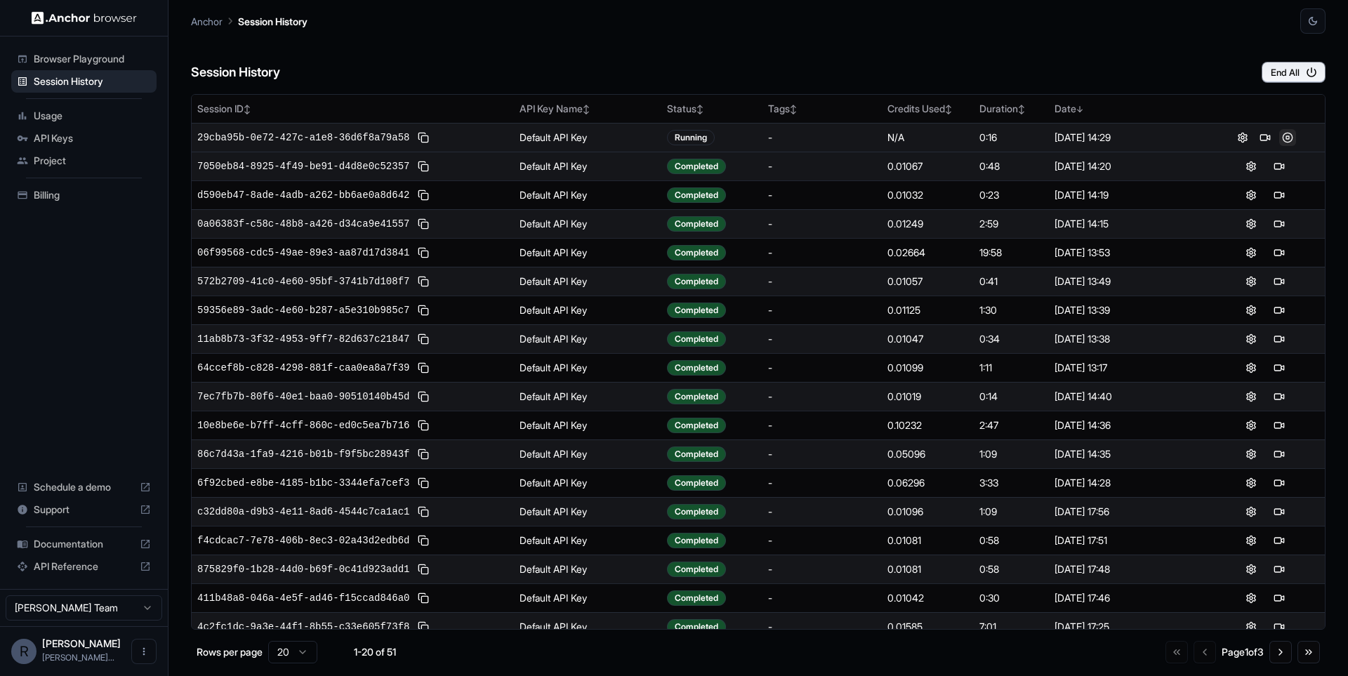
click at [1288, 138] on button at bounding box center [1287, 137] width 17 height 17
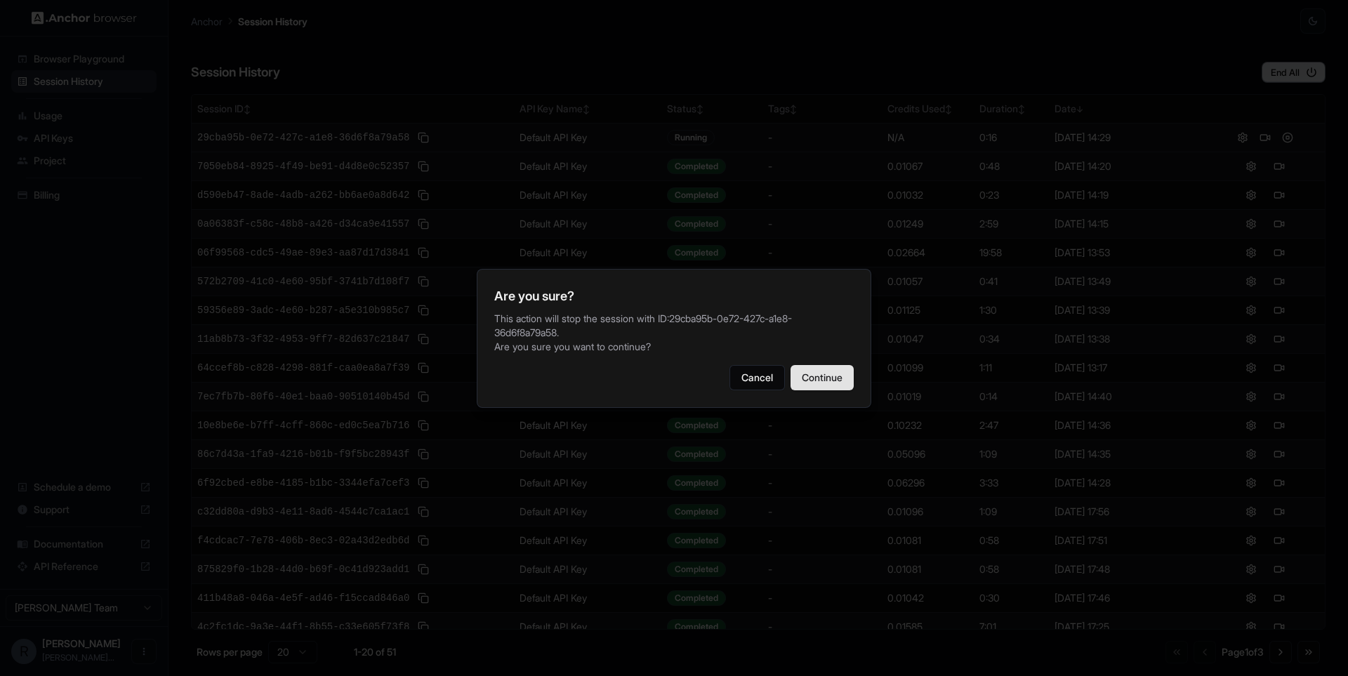
click at [810, 376] on button "Continue" at bounding box center [822, 377] width 63 height 25
